Goal: Task Accomplishment & Management: Manage account settings

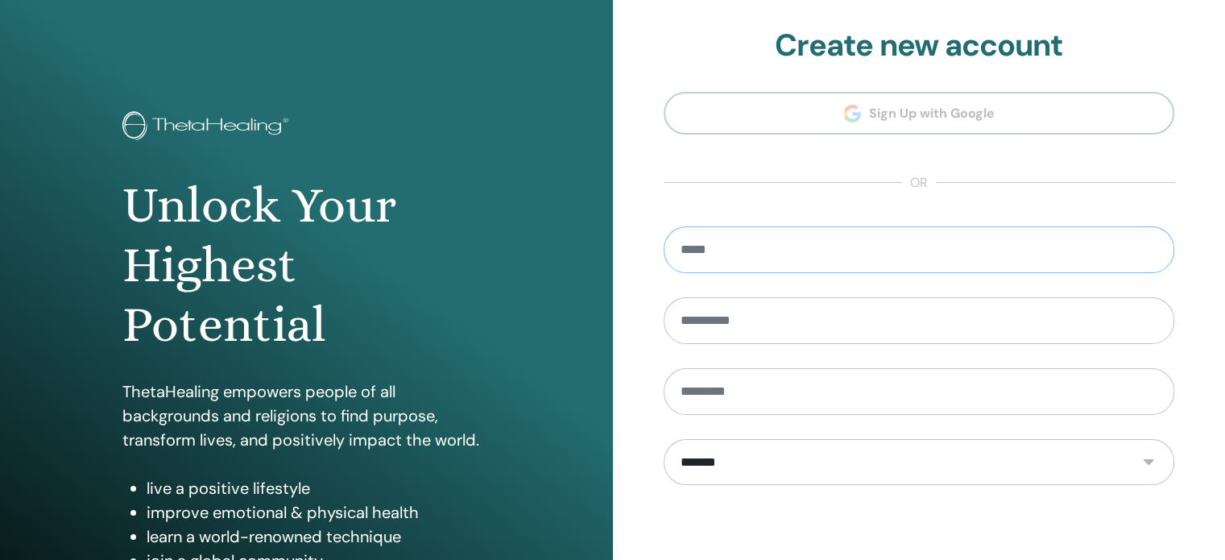
click at [748, 251] on input "email" at bounding box center [919, 249] width 511 height 47
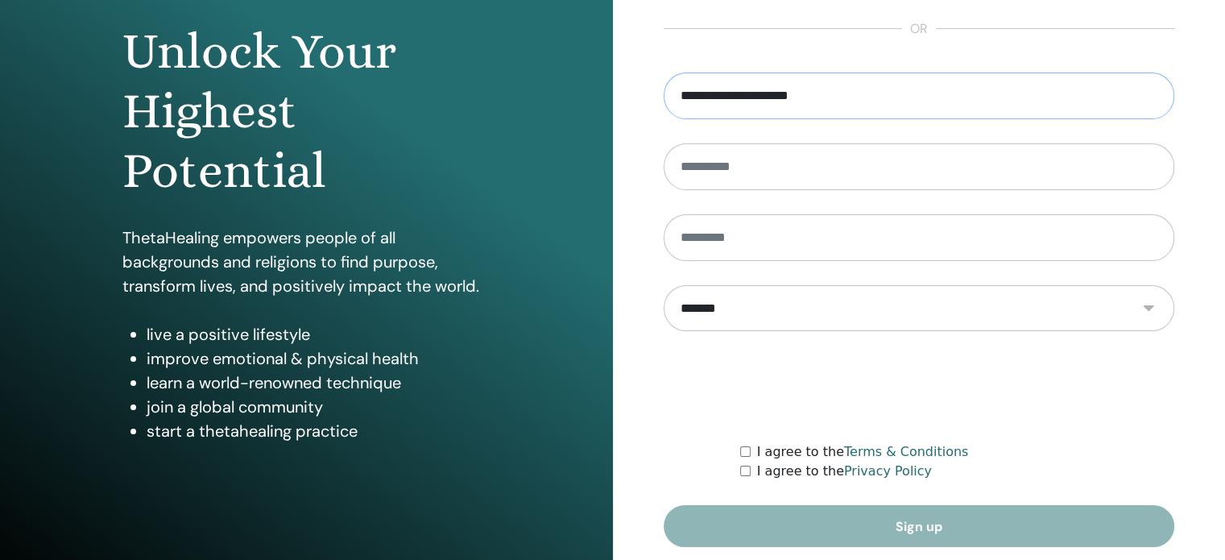
scroll to position [213, 0]
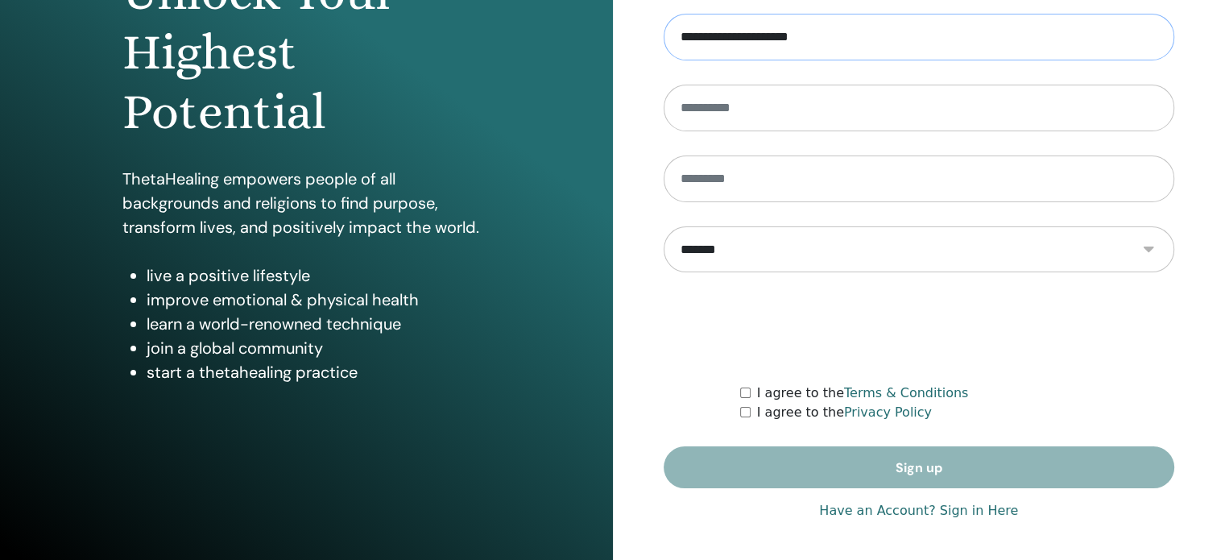
type input "**********"
click at [953, 514] on link "Have an Account? Sign in Here" at bounding box center [918, 510] width 199 height 19
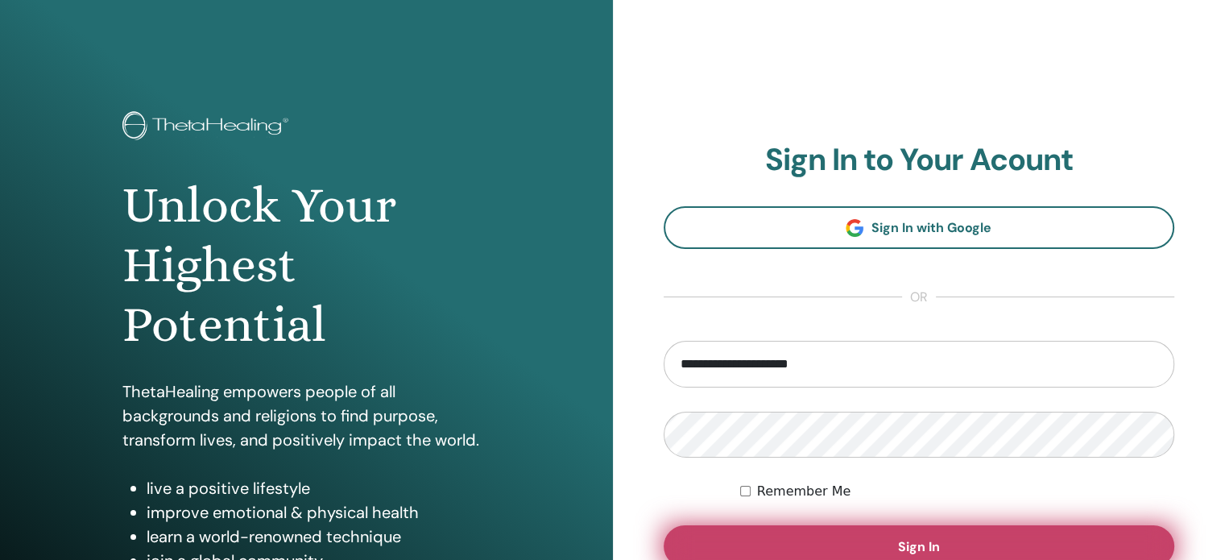
click at [915, 547] on span "Sign In" at bounding box center [919, 546] width 42 height 17
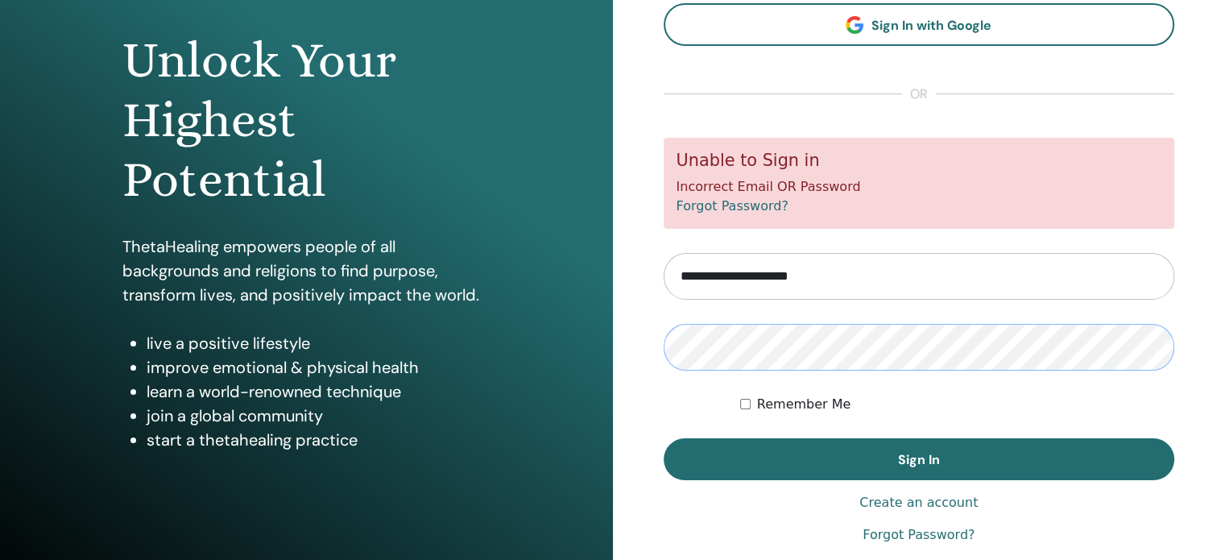
scroll to position [161, 0]
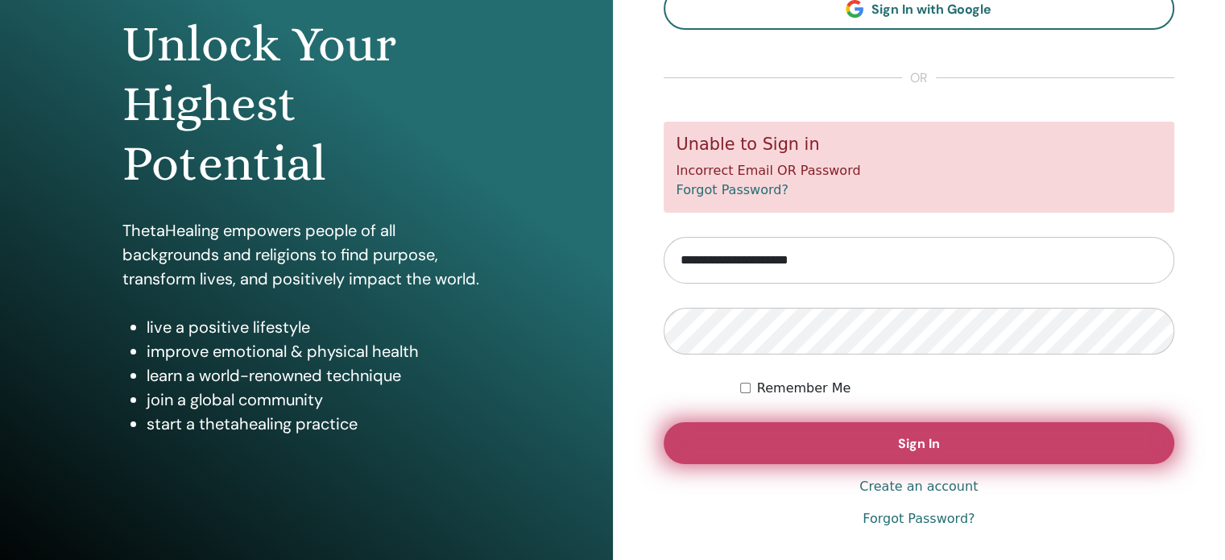
click at [907, 448] on span "Sign In" at bounding box center [919, 443] width 42 height 17
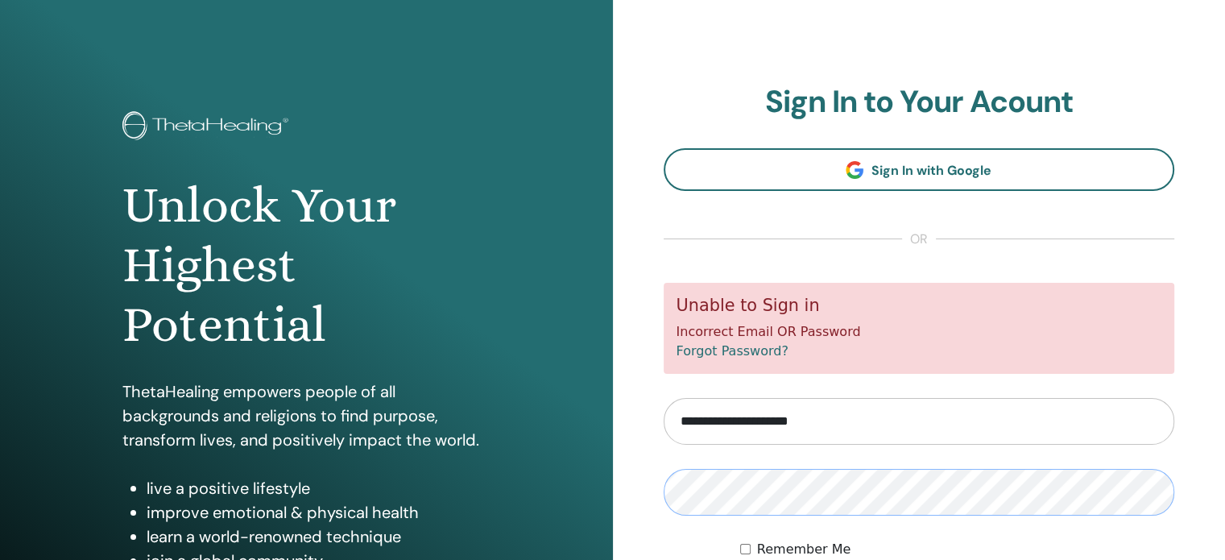
click at [643, 505] on div "**********" at bounding box center [919, 386] width 613 height 773
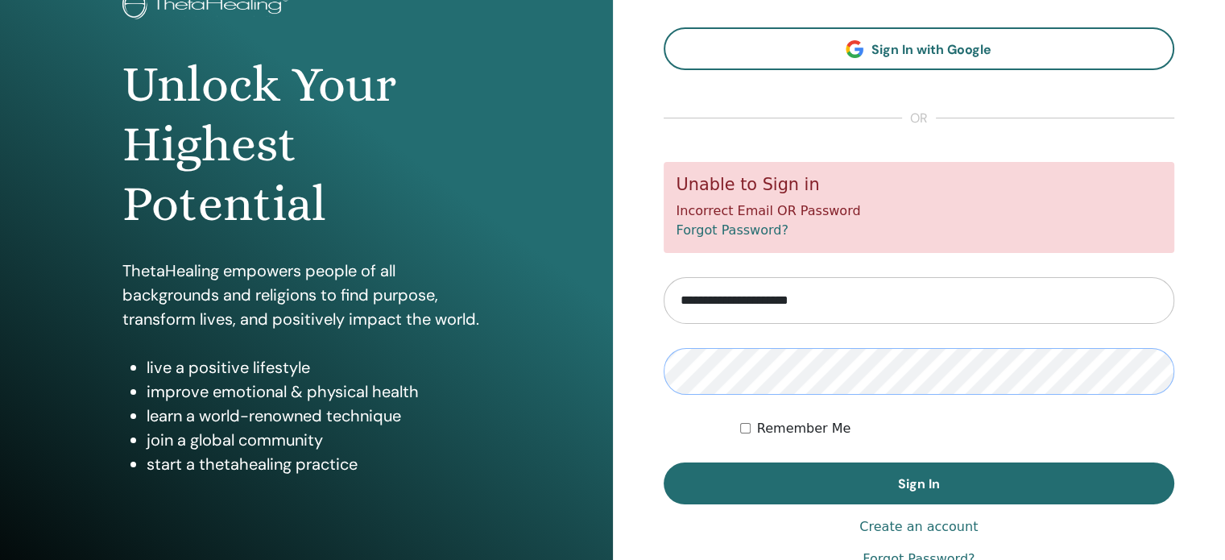
scroll to position [161, 0]
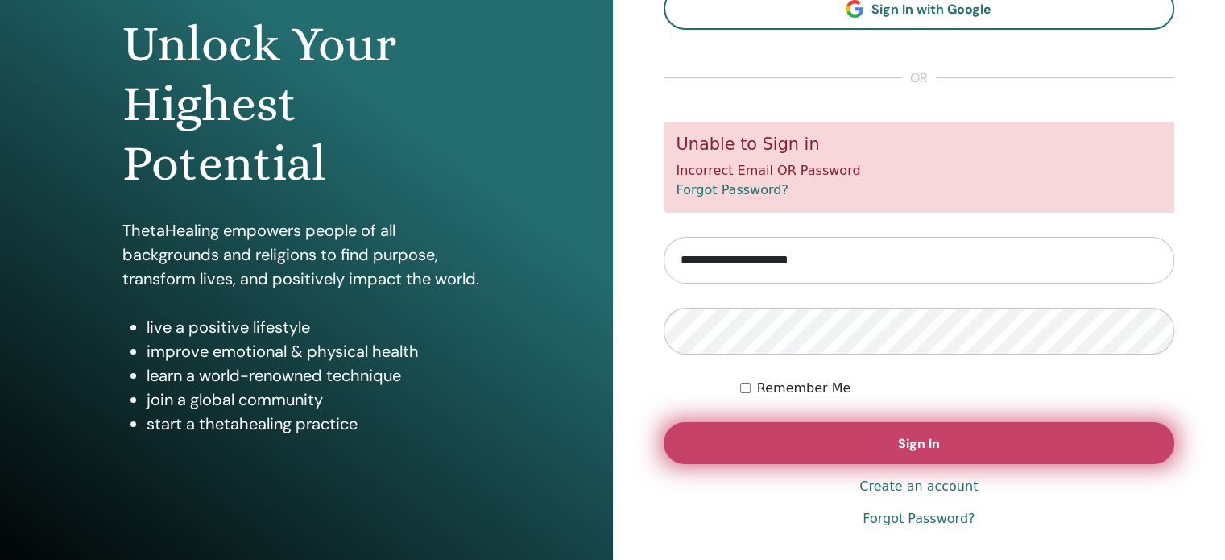
click at [912, 447] on span "Sign In" at bounding box center [919, 443] width 42 height 17
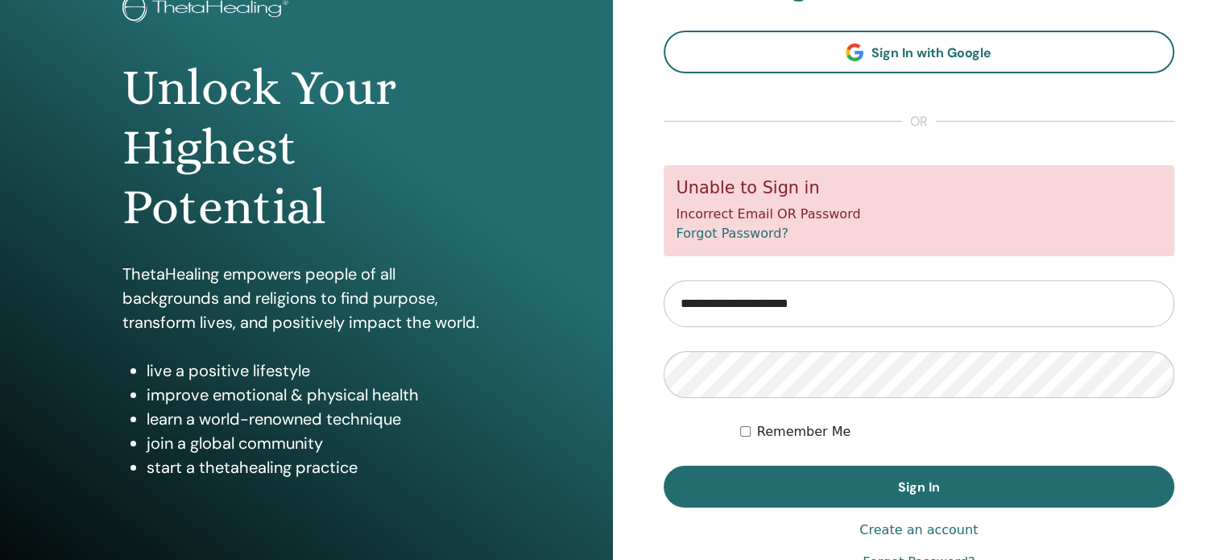
scroll to position [213, 0]
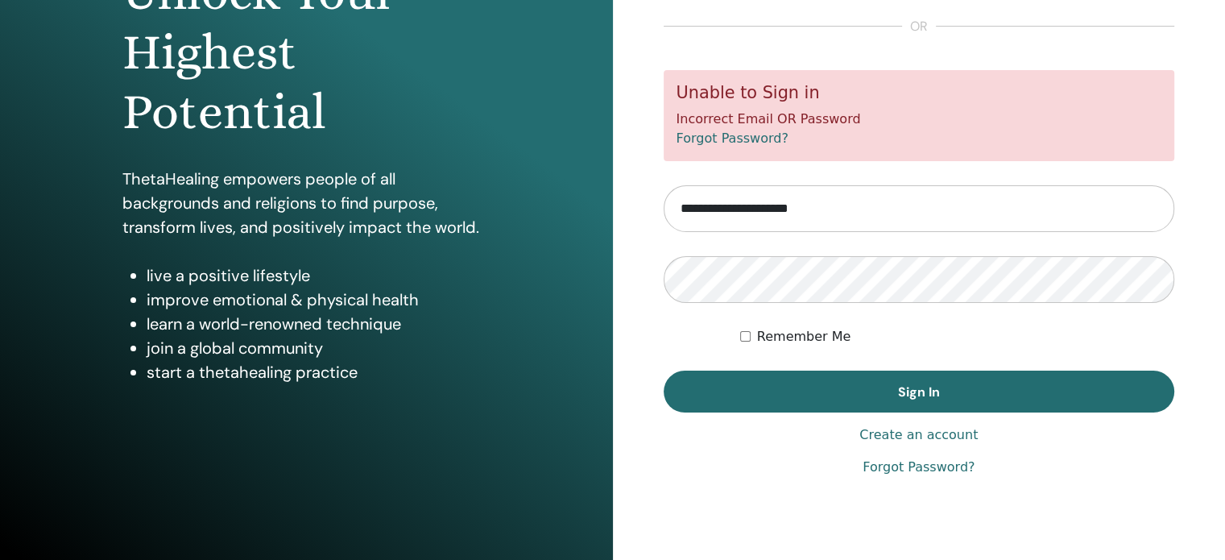
click at [904, 470] on link "Forgot Password?" at bounding box center [919, 466] width 112 height 19
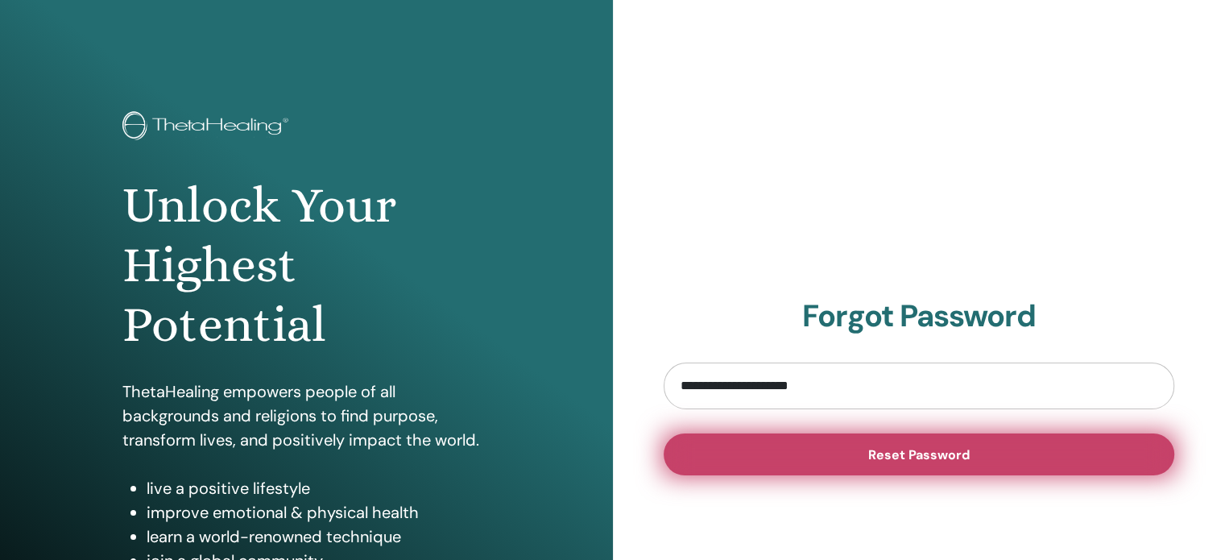
type input "**********"
click at [881, 455] on span "Reset Password" at bounding box center [918, 454] width 101 height 17
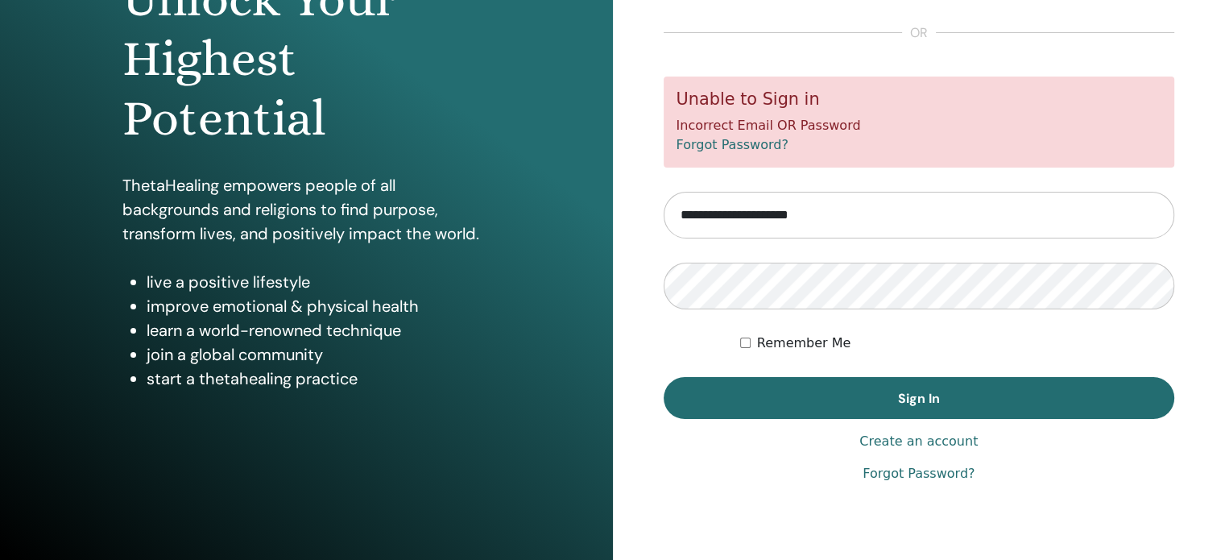
scroll to position [213, 0]
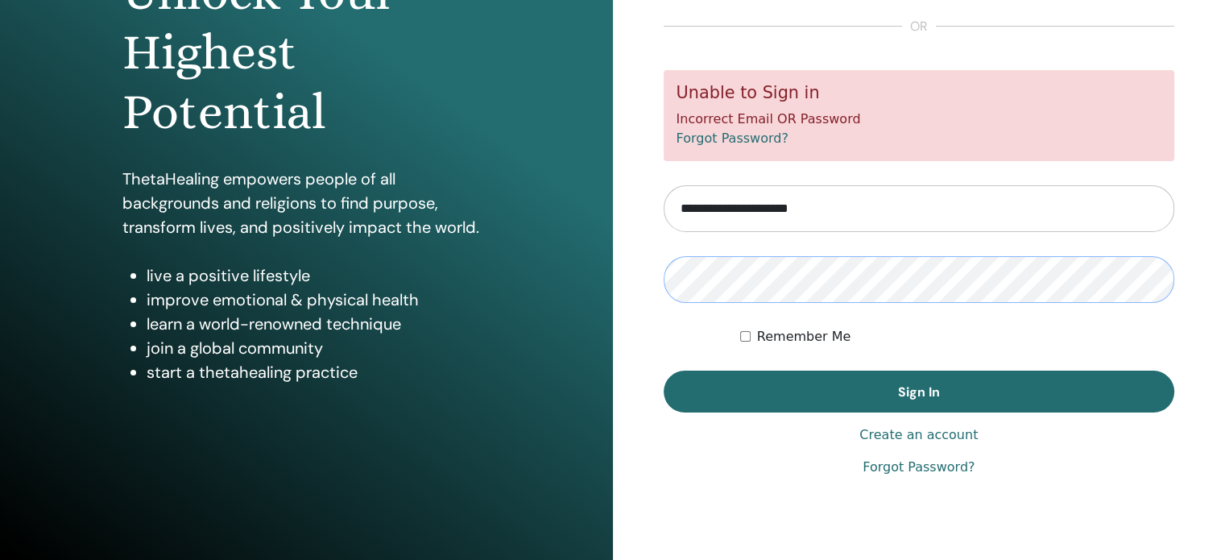
click at [533, 303] on div "Unlock Your Highest Potential ThetaHealing empowers people of all backgrounds a…" at bounding box center [612, 173] width 1225 height 773
click at [1073, 335] on div "Remember Me" at bounding box center [957, 336] width 434 height 19
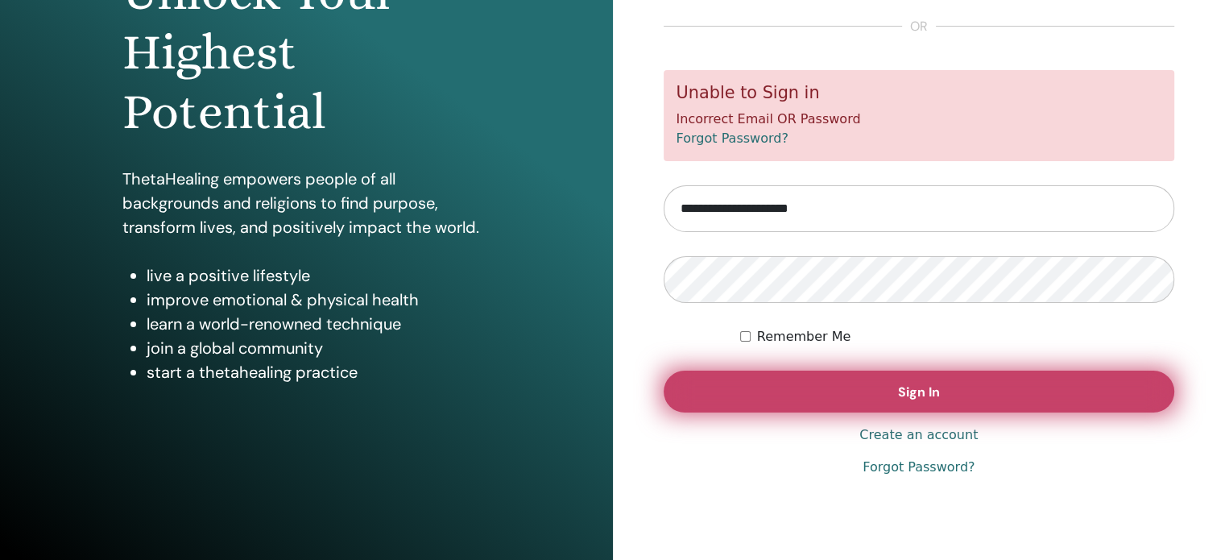
click at [877, 395] on button "Sign In" at bounding box center [919, 391] width 511 height 42
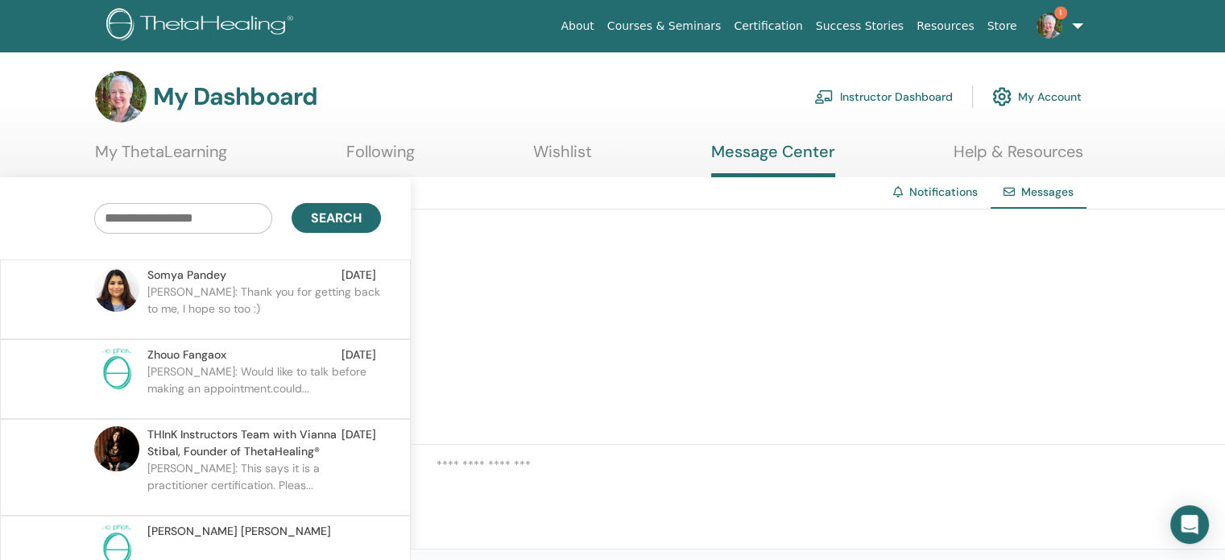
click at [995, 159] on link "Help & Resources" at bounding box center [1019, 157] width 130 height 31
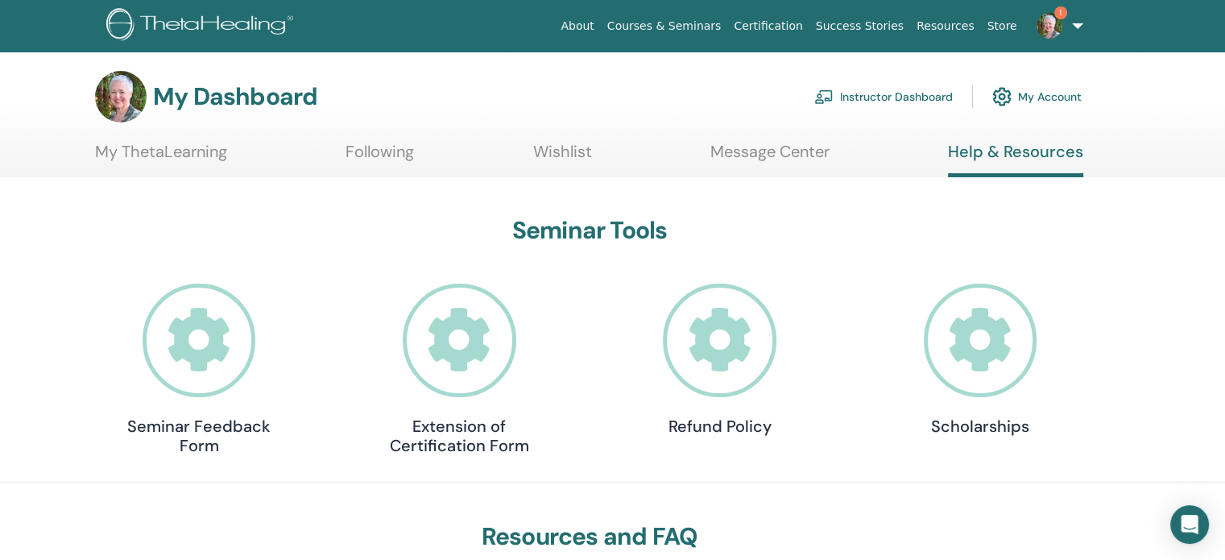
click at [889, 97] on link "Instructor Dashboard" at bounding box center [883, 96] width 139 height 35
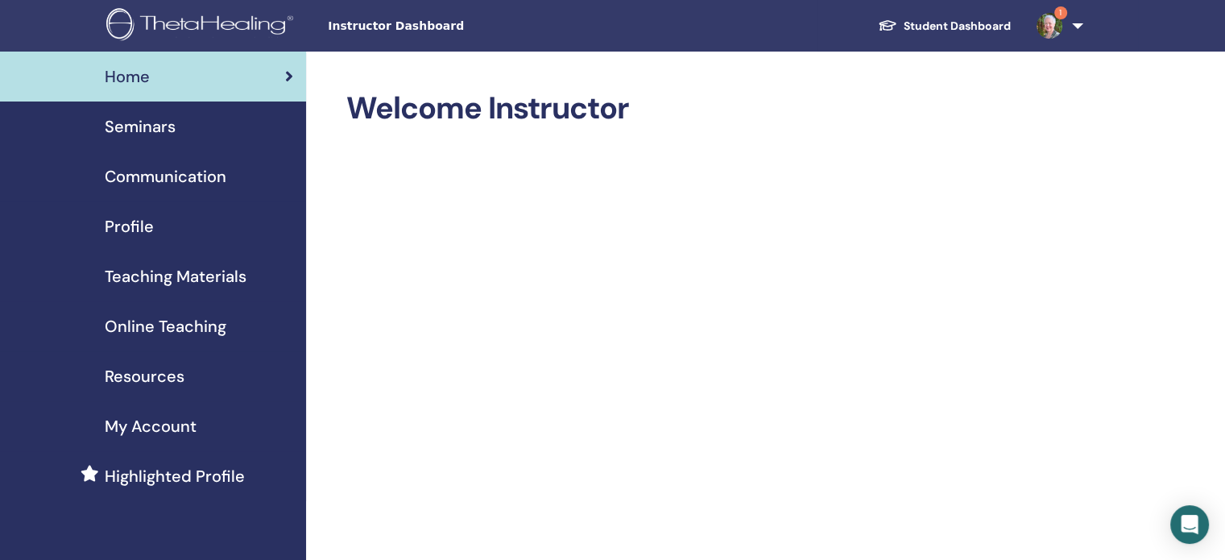
click at [212, 279] on span "Teaching Materials" at bounding box center [176, 276] width 142 height 24
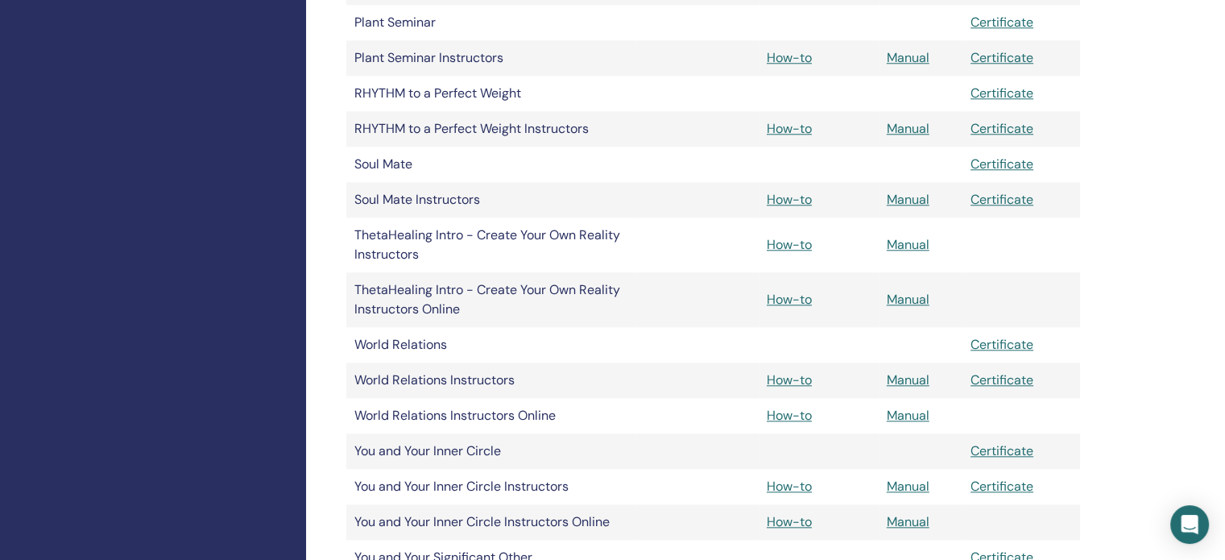
scroll to position [1772, 0]
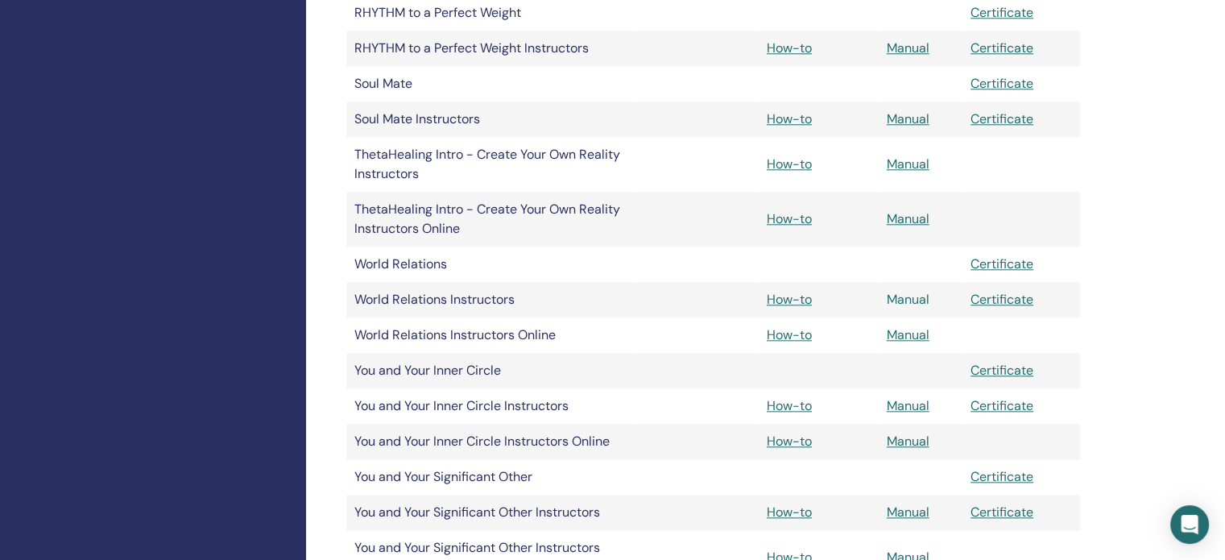
click at [896, 299] on link "Manual" at bounding box center [908, 299] width 43 height 17
